Goal: Find specific page/section: Find specific page/section

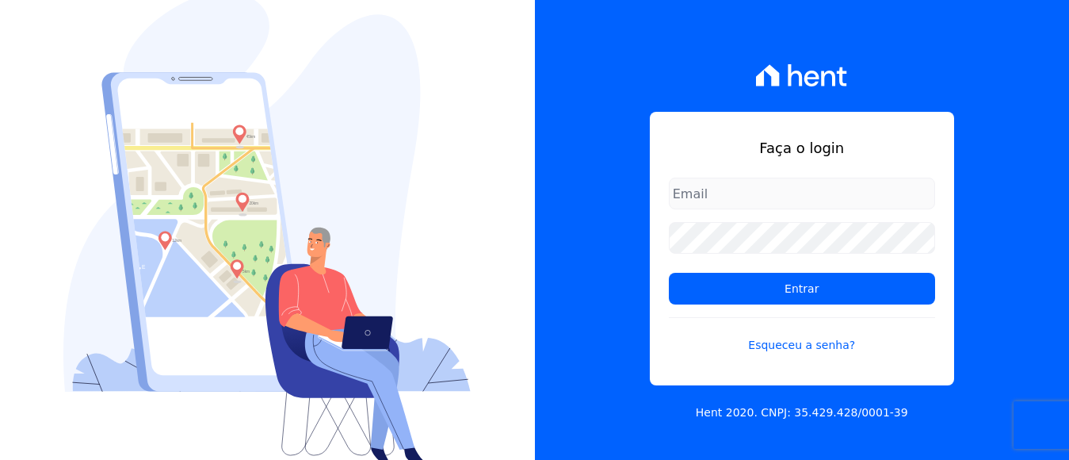
drag, startPoint x: 779, startPoint y: 188, endPoint x: 771, endPoint y: 209, distance: 22.6
click at [778, 190] on input "email" at bounding box center [802, 194] width 266 height 32
type input "financeiro@panizziconstrucoes.com.br"
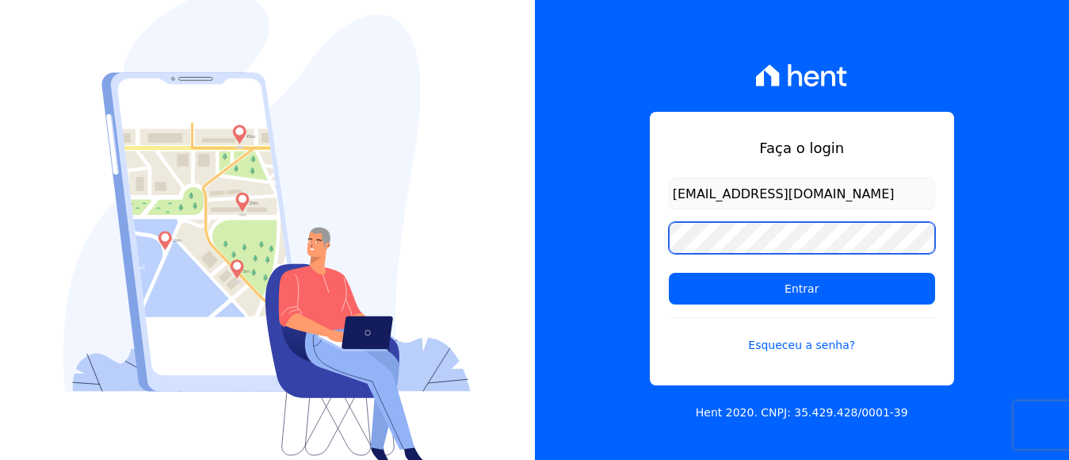
click at [669, 273] on input "Entrar" at bounding box center [802, 289] width 266 height 32
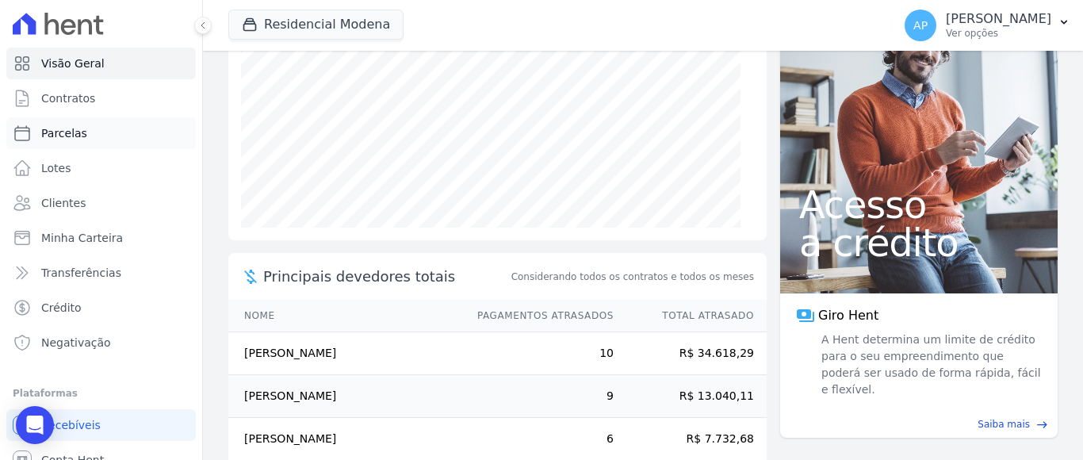
click at [67, 133] on span "Parcelas" at bounding box center [64, 133] width 46 height 16
select select
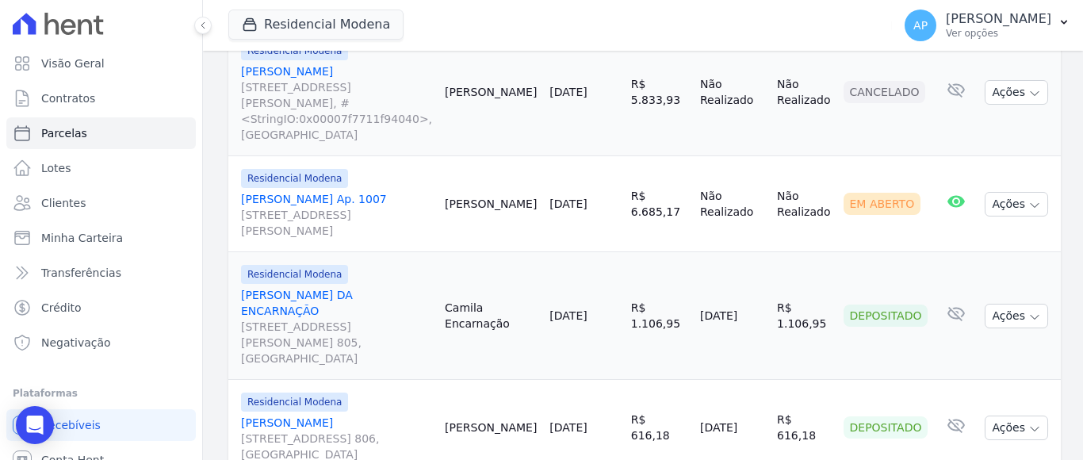
scroll to position [2403, 0]
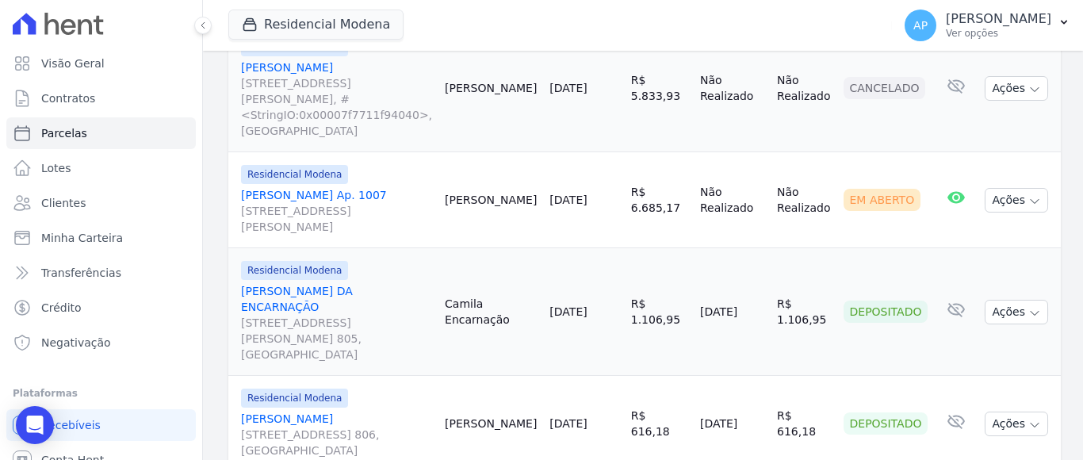
select select
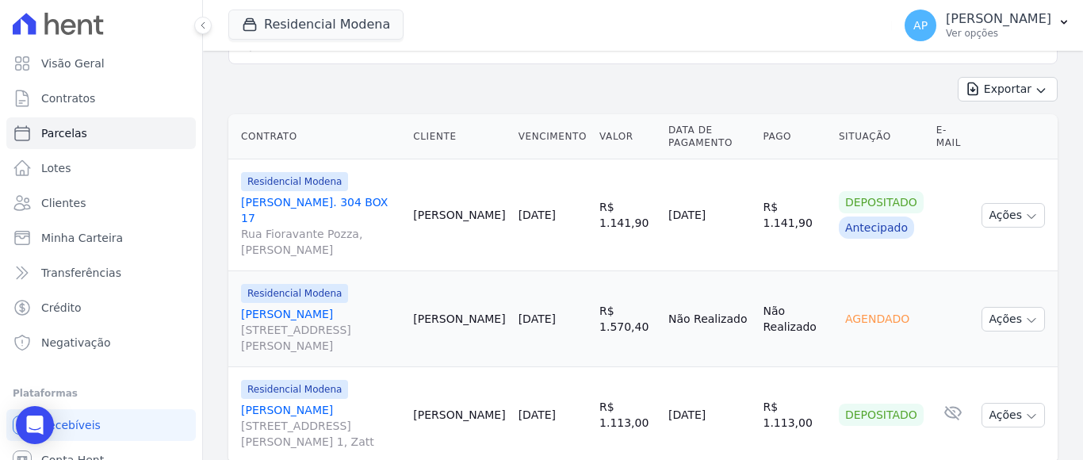
scroll to position [404, 0]
